Goal: Task Accomplishment & Management: Complete application form

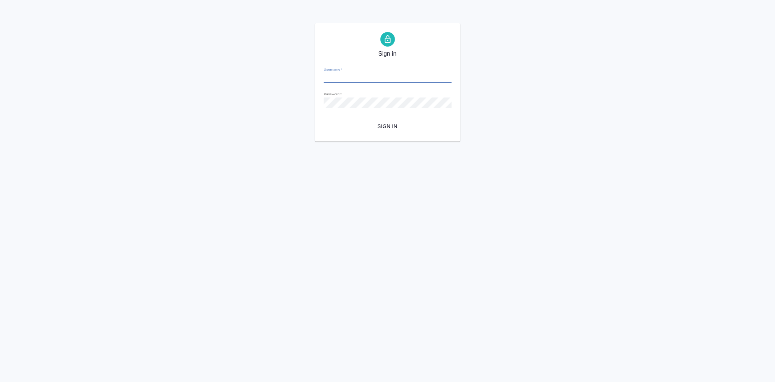
type input "[EMAIL_ADDRESS][DOMAIN_NAME]"
click at [383, 128] on span "Sign in" at bounding box center [388, 126] width 116 height 9
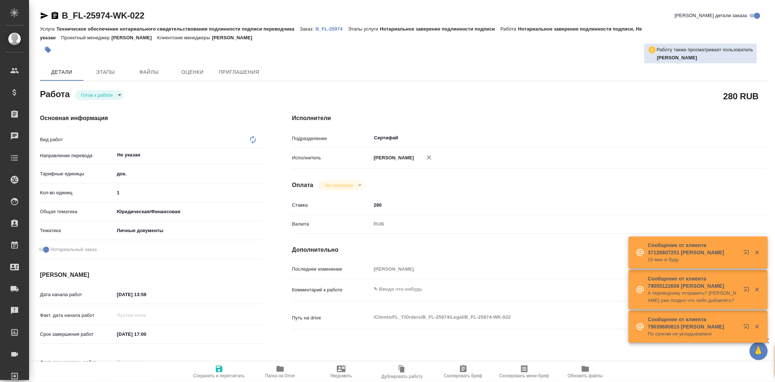
type textarea "x"
type textarea "Нотариальное заверение подлинности подписи"
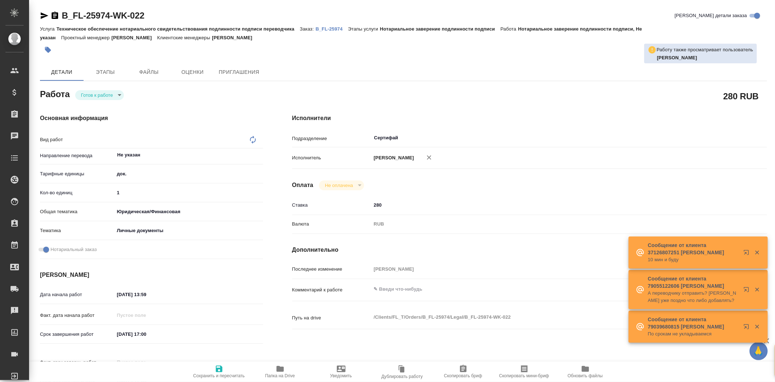
type textarea "x"
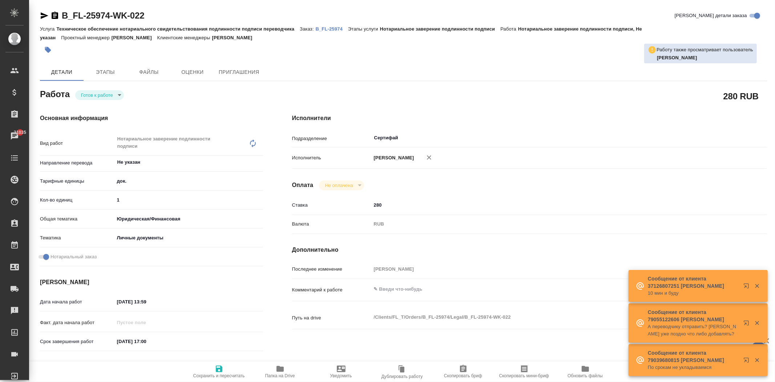
type textarea "x"
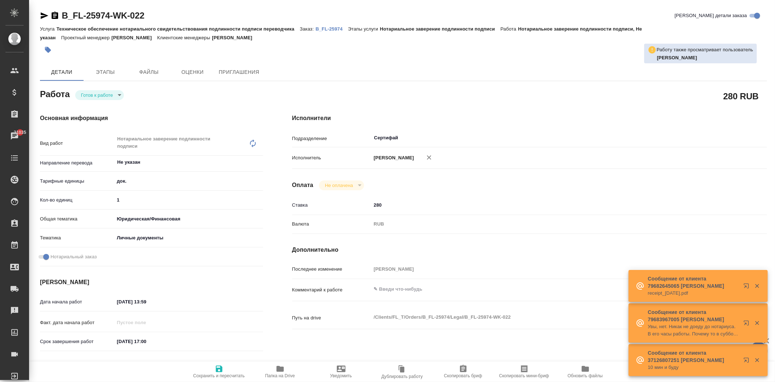
type textarea "x"
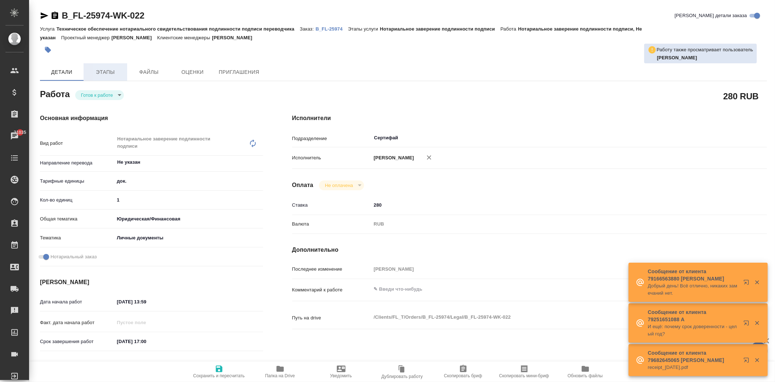
click at [118, 71] on span "Этапы" at bounding box center [105, 72] width 35 height 9
type textarea "x"
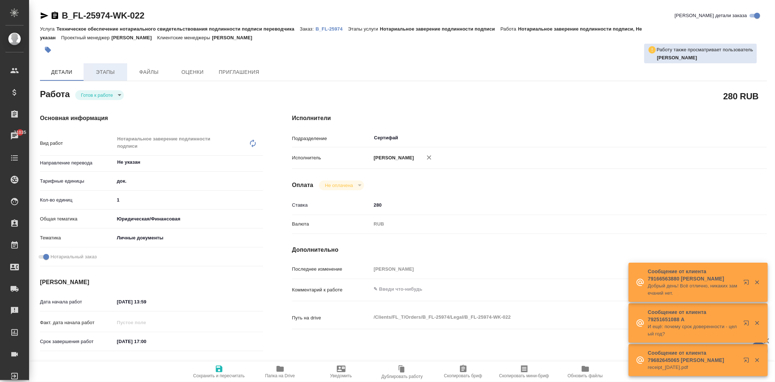
type textarea "x"
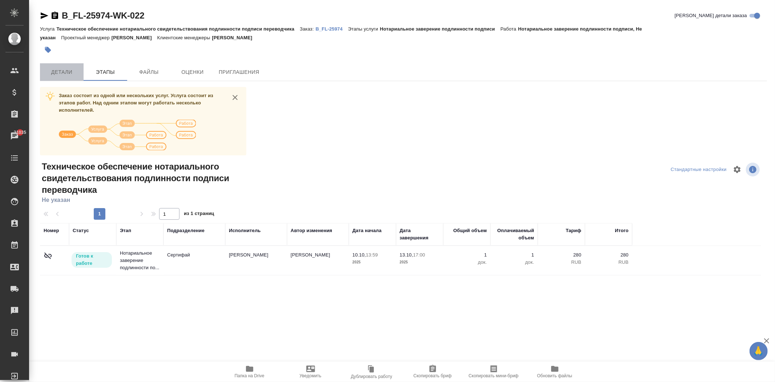
click at [61, 71] on span "Детали" at bounding box center [61, 72] width 35 height 9
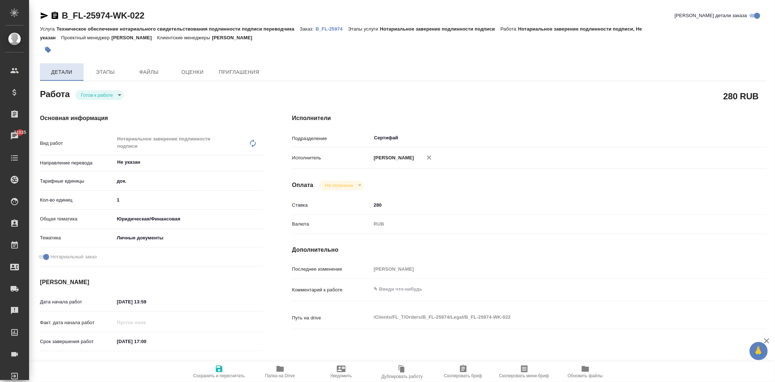
type textarea "x"
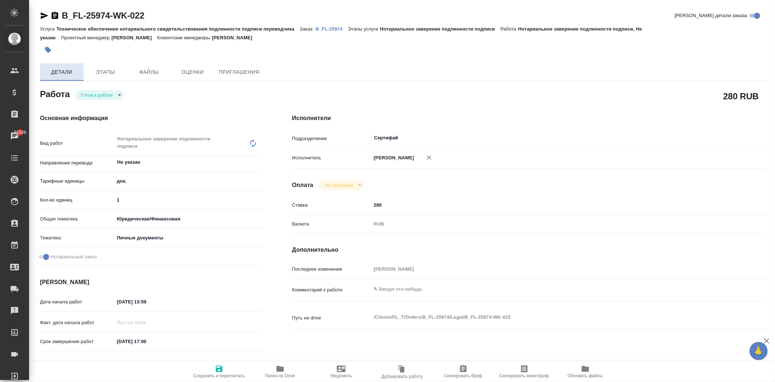
type textarea "x"
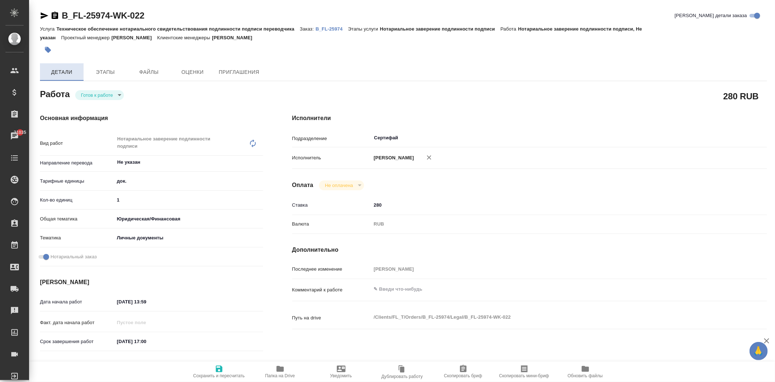
type textarea "x"
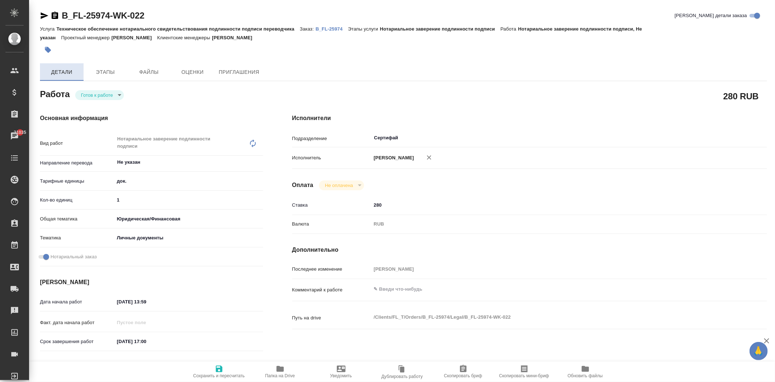
type textarea "x"
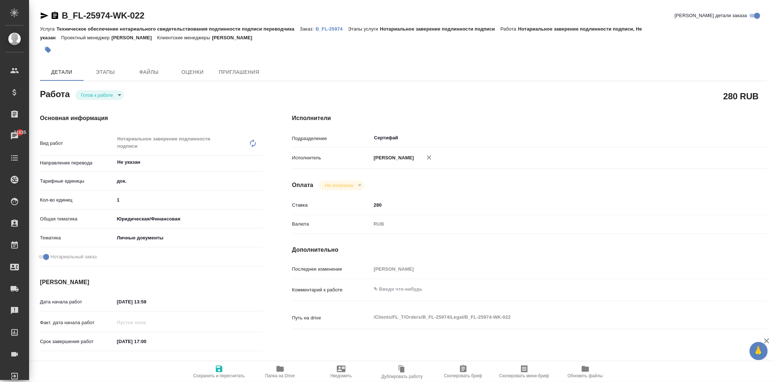
type textarea "x"
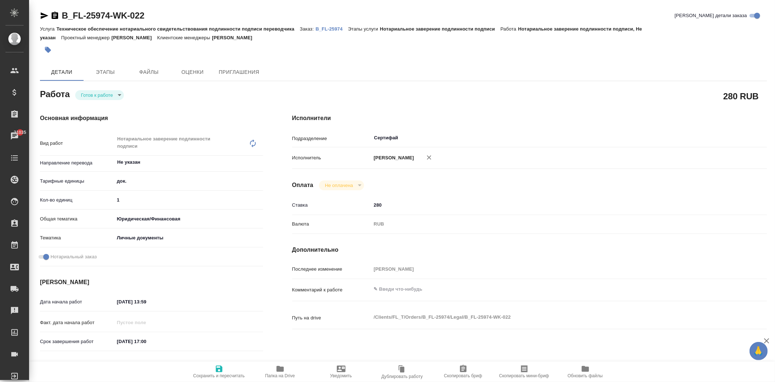
type textarea "x"
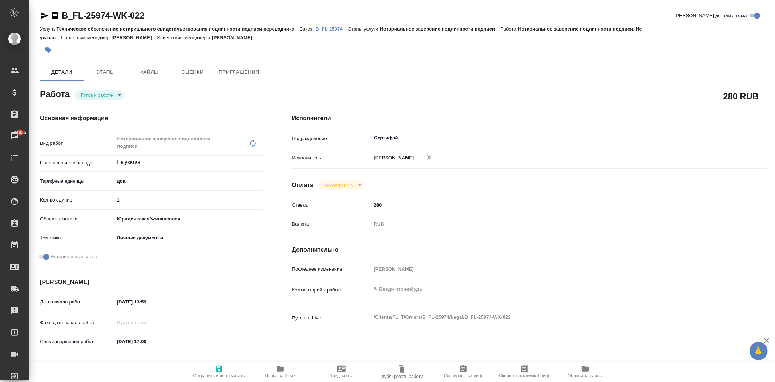
type textarea "x"
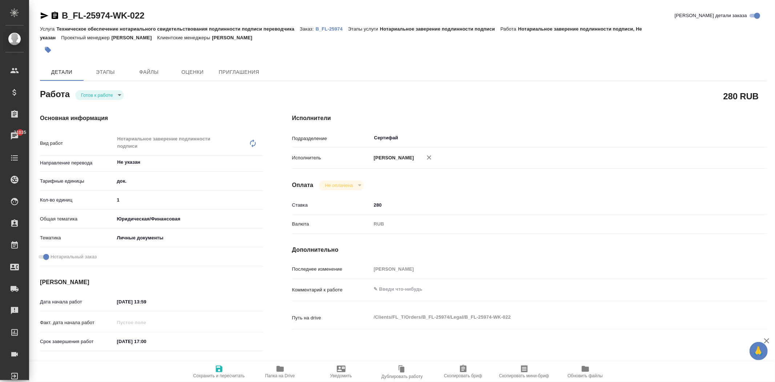
type textarea "x"
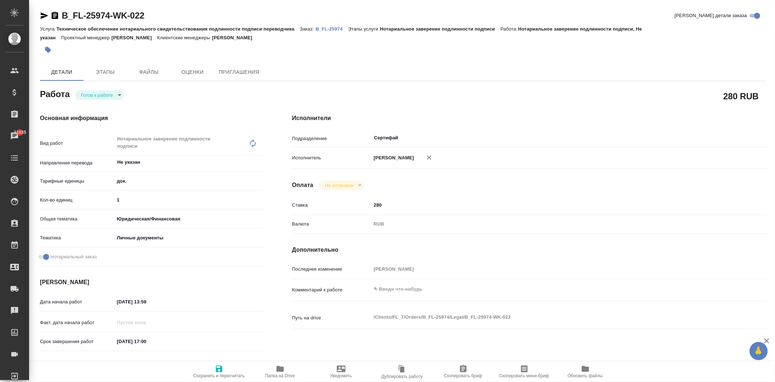
type textarea "x"
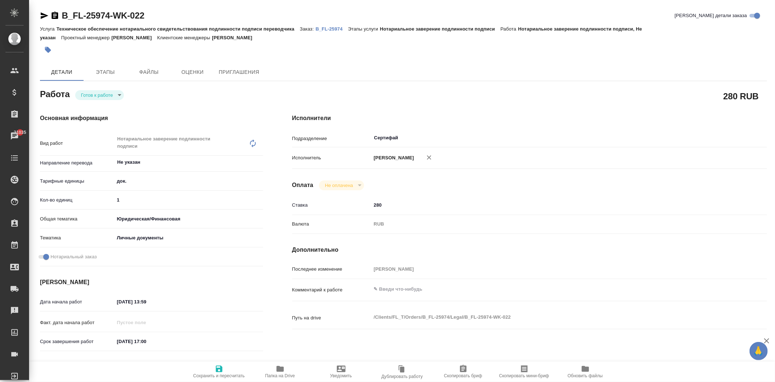
type textarea "x"
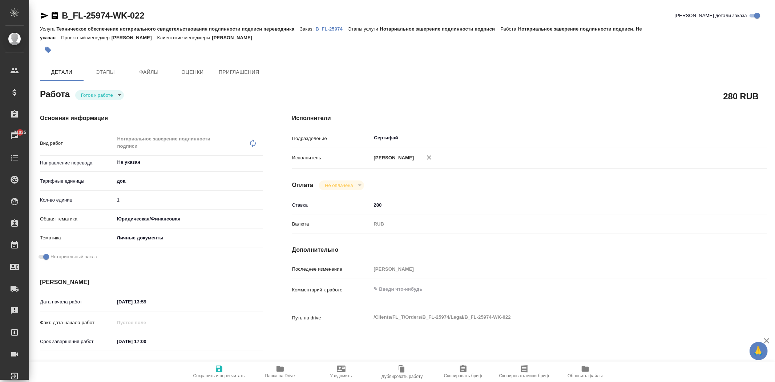
type textarea "x"
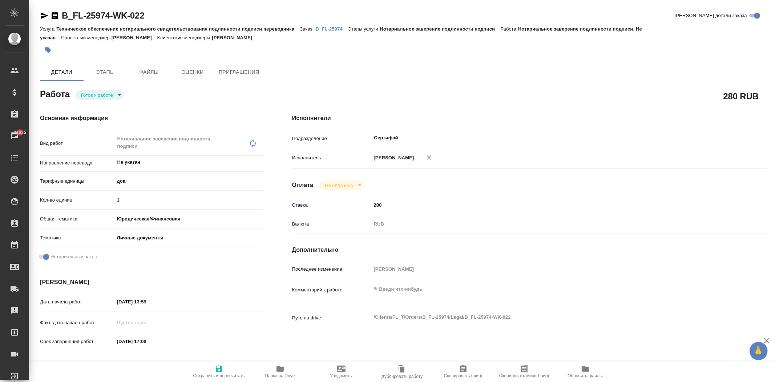
type textarea "x"
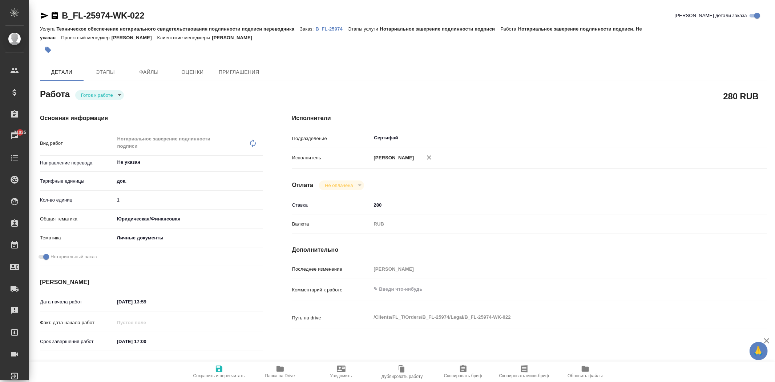
type textarea "x"
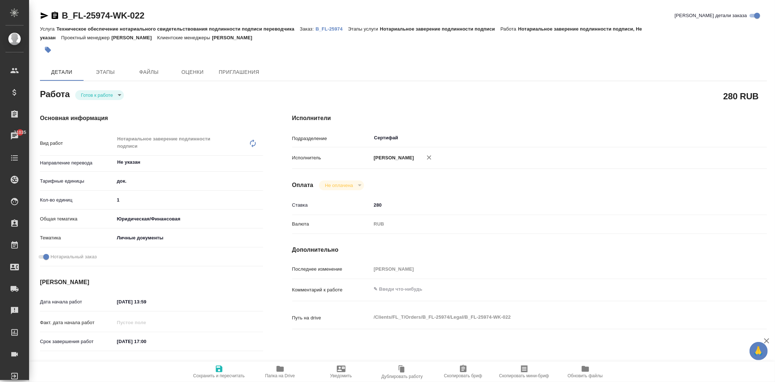
type textarea "x"
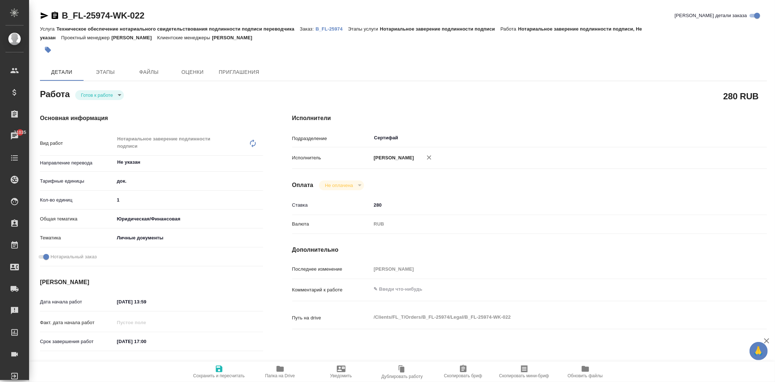
click at [120, 96] on body "🙏 .cls-1 fill:#fff; AWATERA [PERSON_NAME] Спецификации Заказы 21035 Чаты Todo П…" at bounding box center [387, 191] width 775 height 382
type textarea "x"
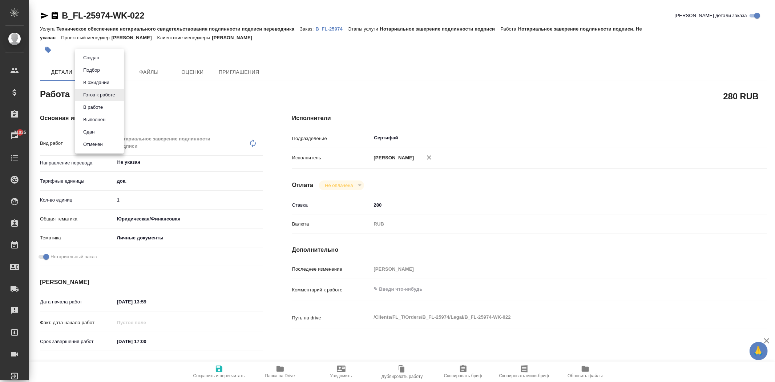
type textarea "x"
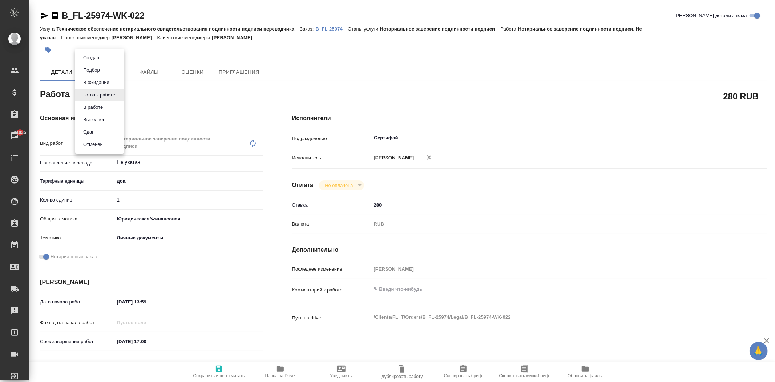
type textarea "x"
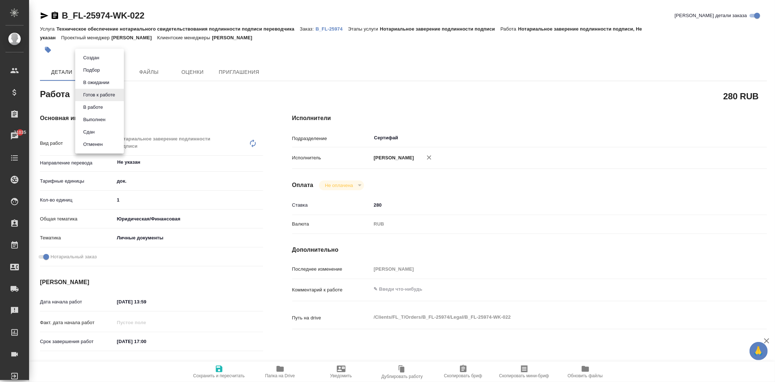
type textarea "x"
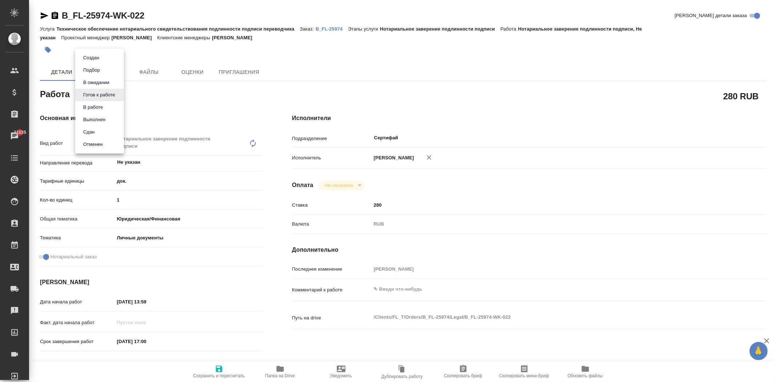
type textarea "x"
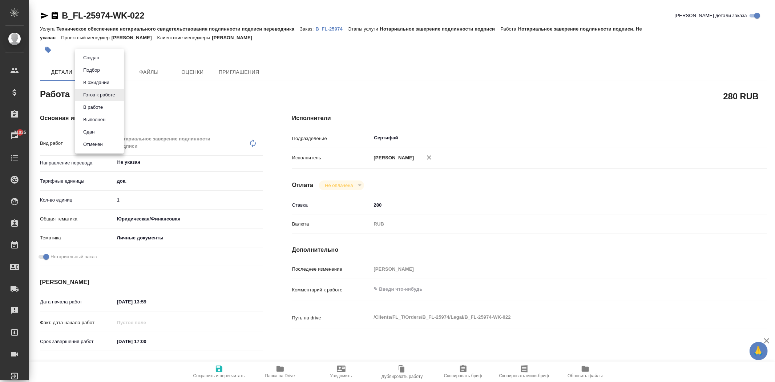
type textarea "x"
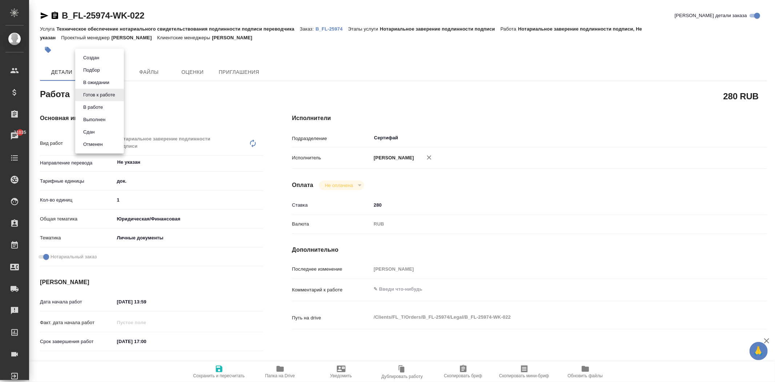
type textarea "x"
click at [167, 102] on div at bounding box center [387, 191] width 775 height 382
type textarea "x"
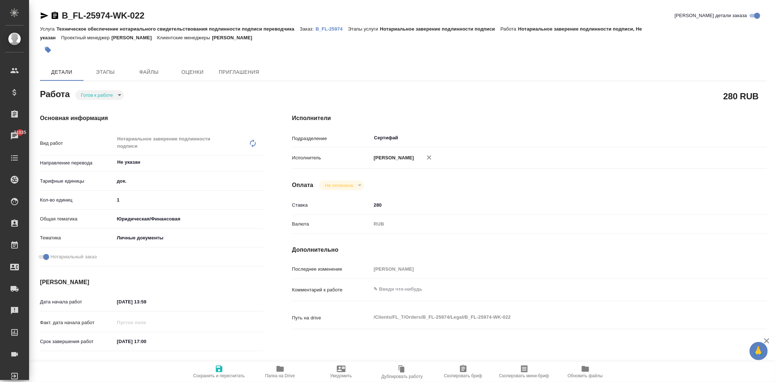
type textarea "x"
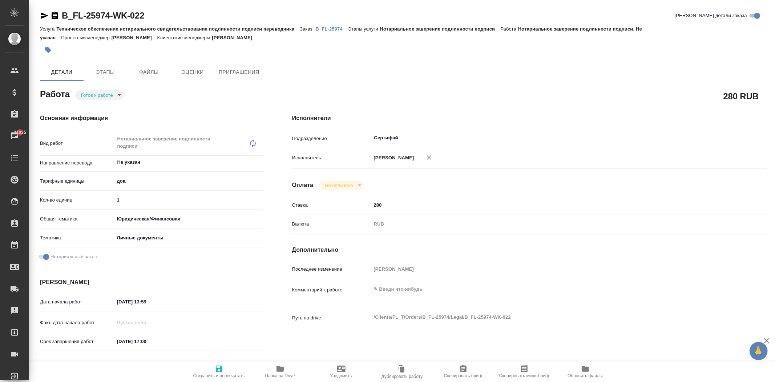
type textarea "x"
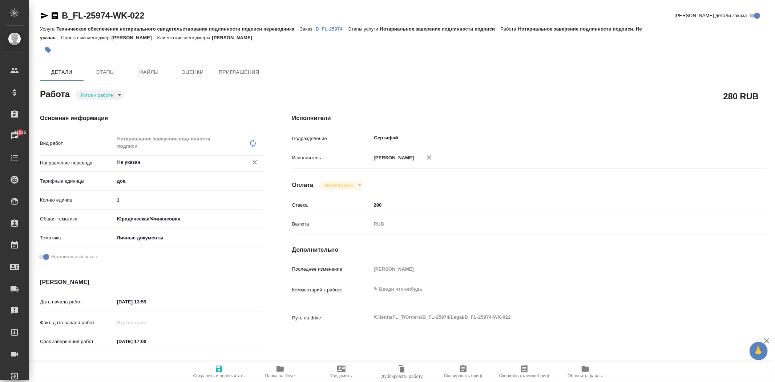
type textarea "x"
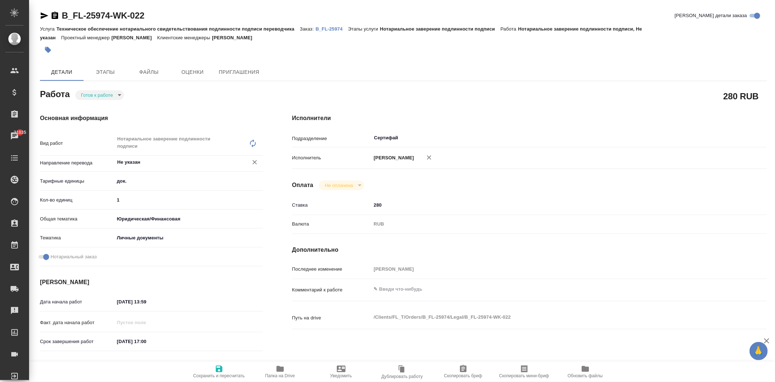
type textarea "x"
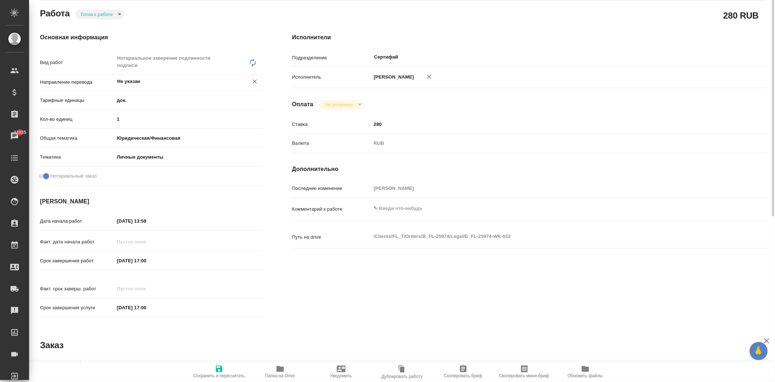
type textarea "x"
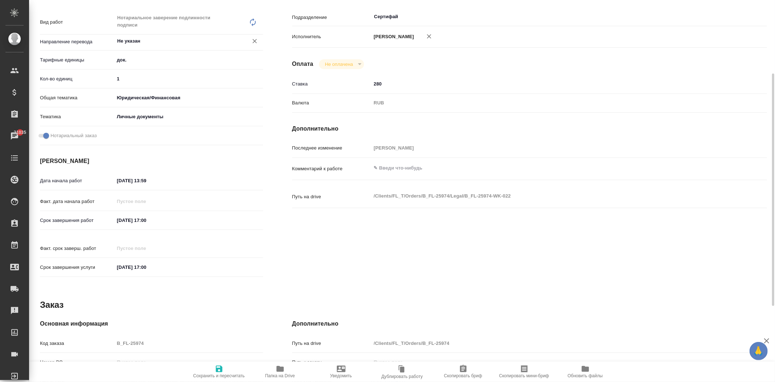
type textarea "x"
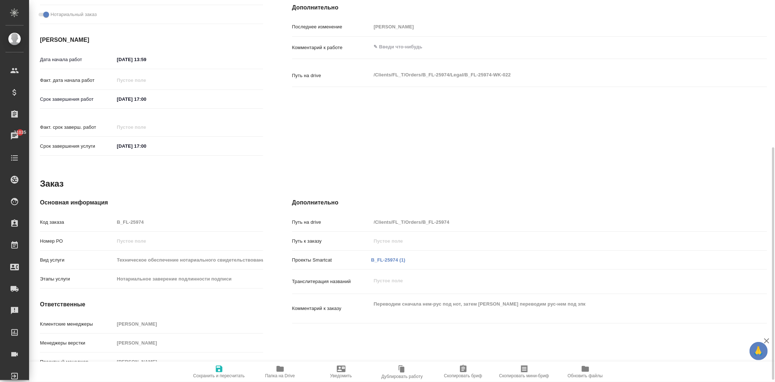
type textarea "x"
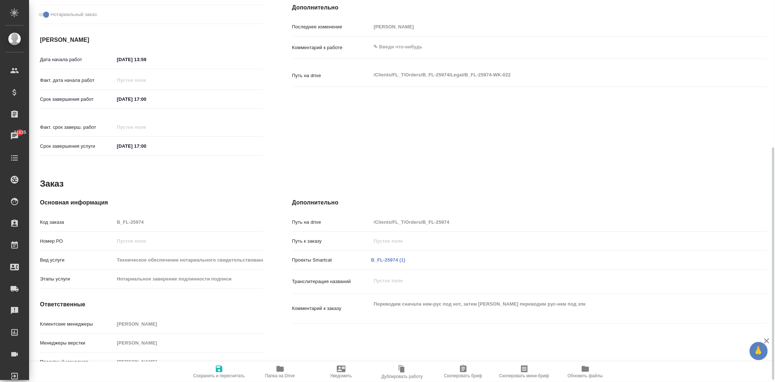
type textarea "x"
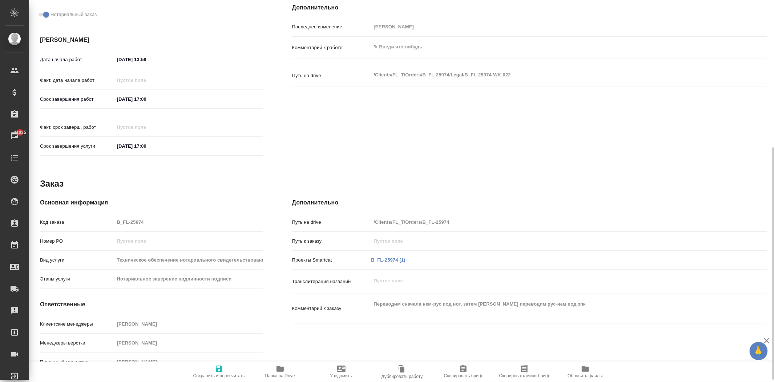
scroll to position [245, 0]
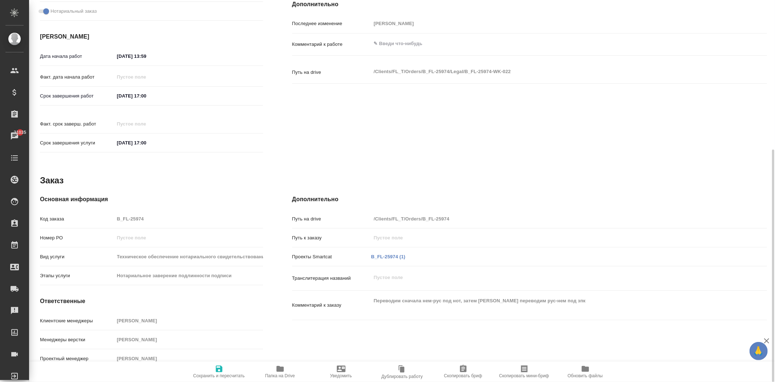
type textarea "x"
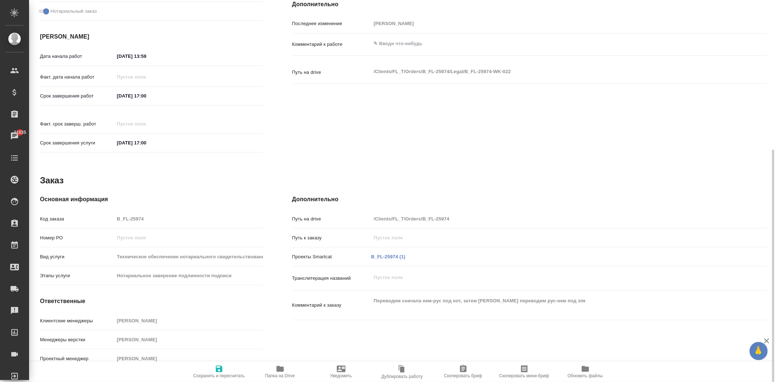
type textarea "x"
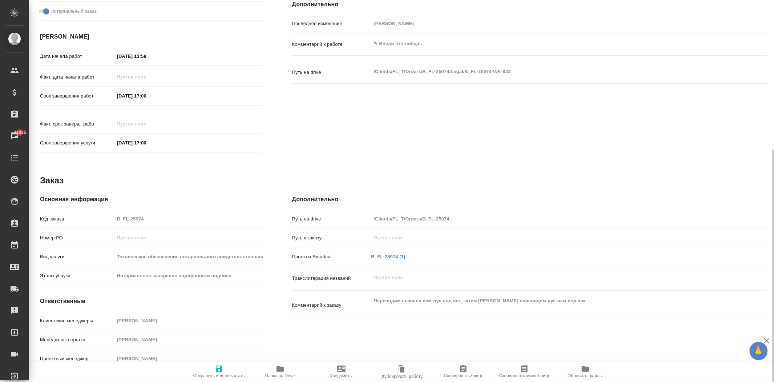
type textarea "x"
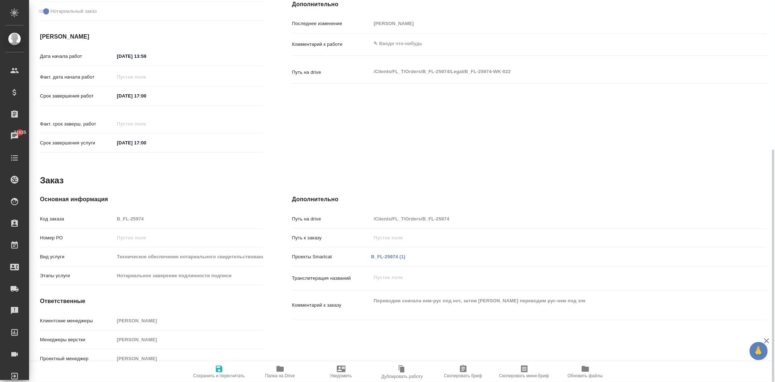
type textarea "x"
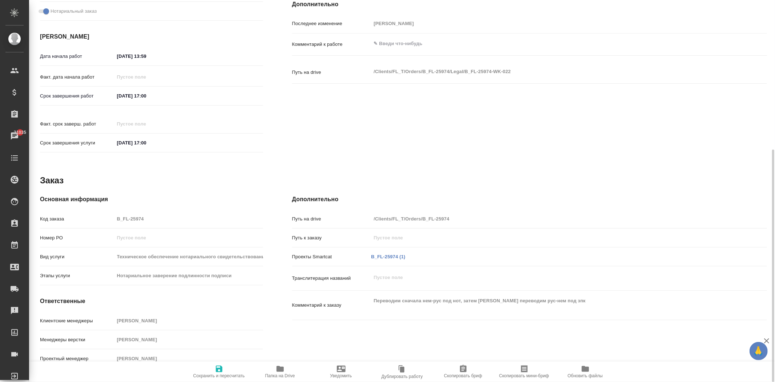
type textarea "x"
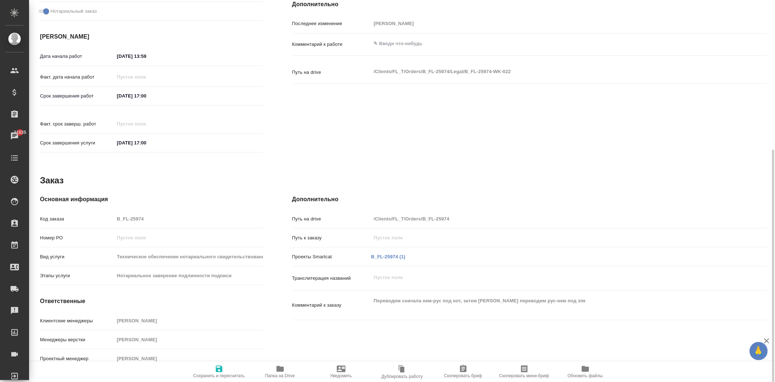
type textarea "x"
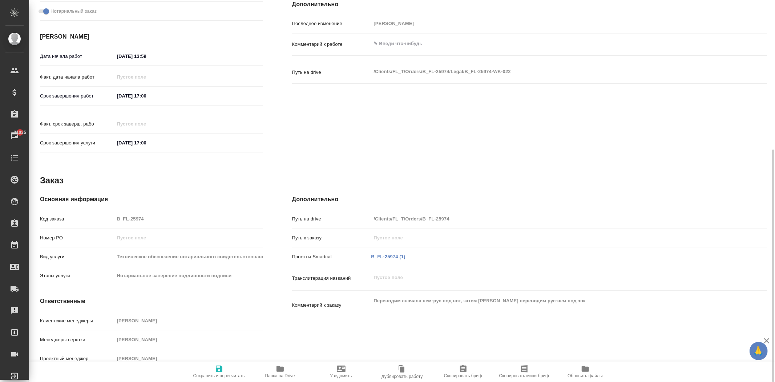
type textarea "x"
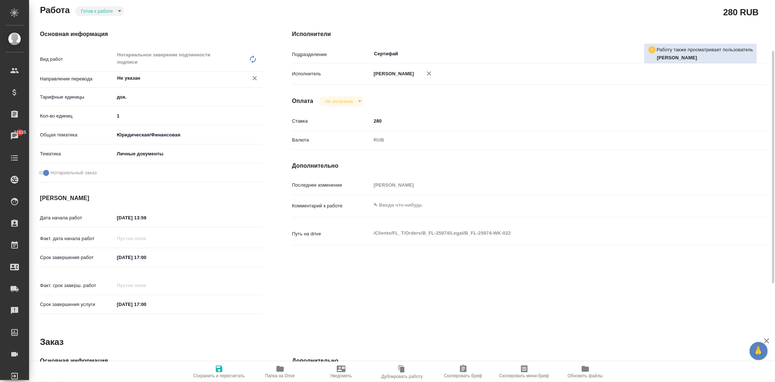
scroll to position [44, 0]
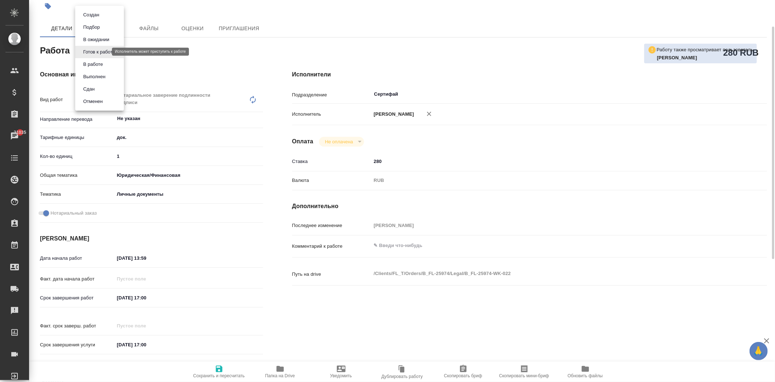
click at [97, 53] on body "🙏 .cls-1 fill:#fff; AWATERA [PERSON_NAME] Спецификации Заказы 21035 Чаты Todo П…" at bounding box center [387, 191] width 775 height 382
click at [163, 56] on div at bounding box center [387, 191] width 775 height 382
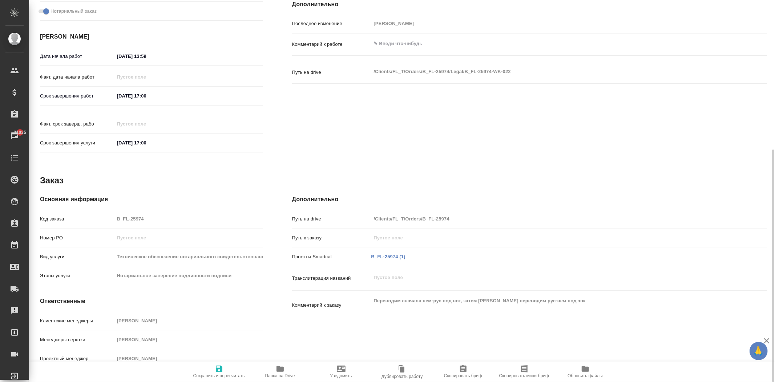
scroll to position [0, 0]
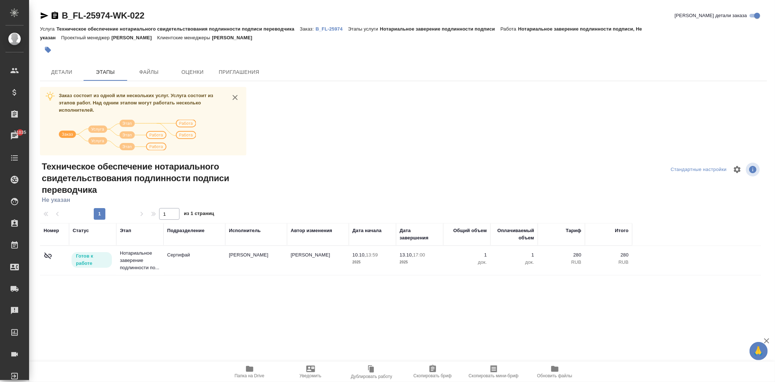
click at [326, 30] on p "B_FL-25974" at bounding box center [332, 28] width 32 height 5
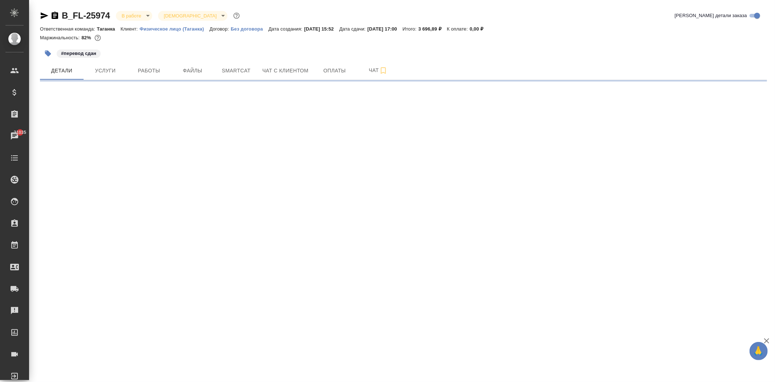
select select "RU"
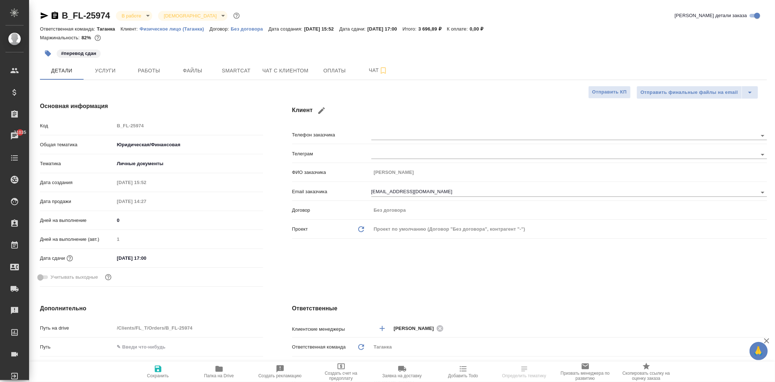
type textarea "x"
click at [108, 71] on span "Услуги" at bounding box center [105, 70] width 35 height 9
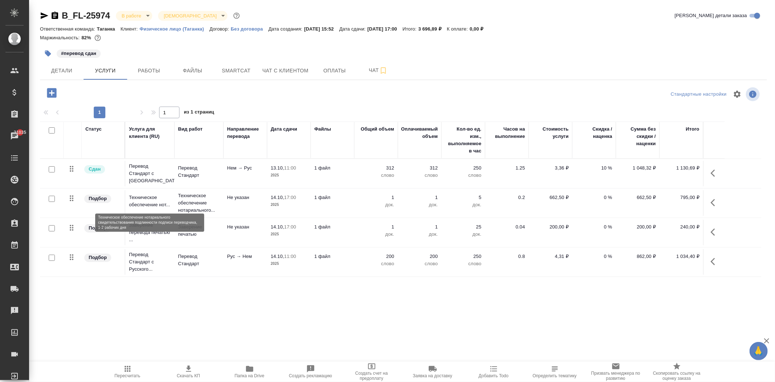
click at [170, 205] on p "Техническое обеспечение нот..." at bounding box center [150, 201] width 42 height 15
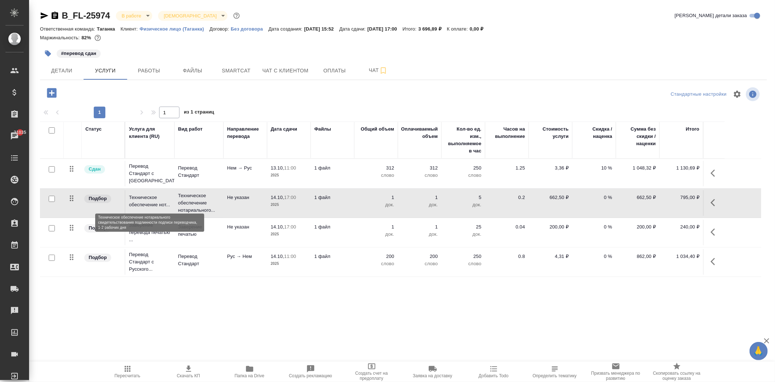
click at [170, 205] on p "Техническое обеспечение нот..." at bounding box center [150, 201] width 42 height 15
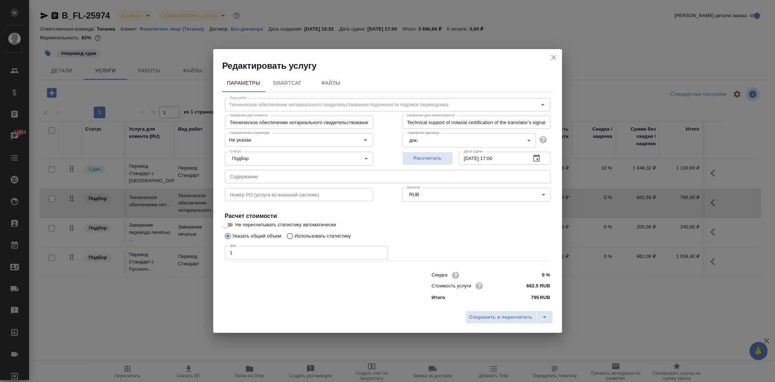
click at [553, 56] on icon "close" at bounding box center [553, 57] width 9 height 9
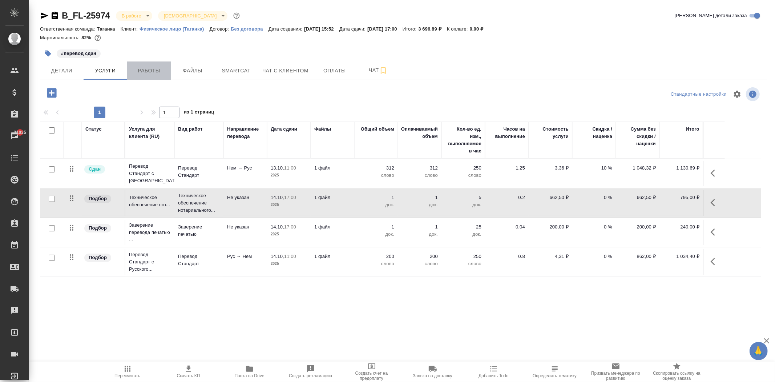
click at [148, 70] on span "Работы" at bounding box center [149, 70] width 35 height 9
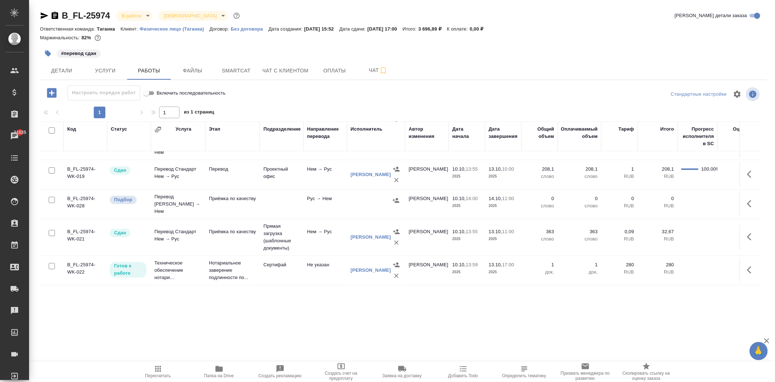
scroll to position [64, 0]
